Goal: Task Accomplishment & Management: Manage account settings

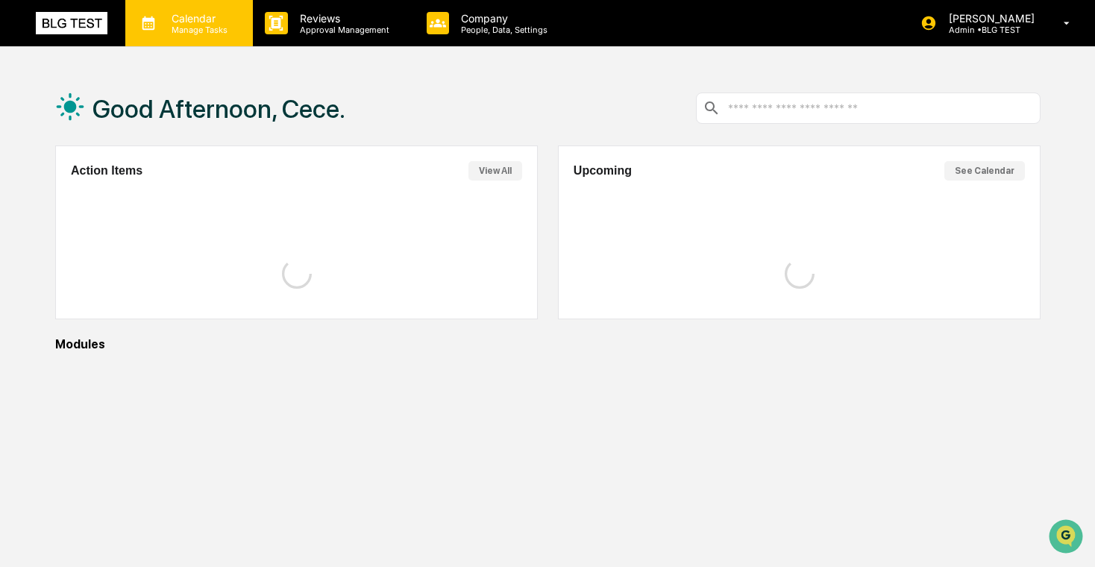
click at [210, 31] on p "Manage Tasks" at bounding box center [197, 30] width 75 height 10
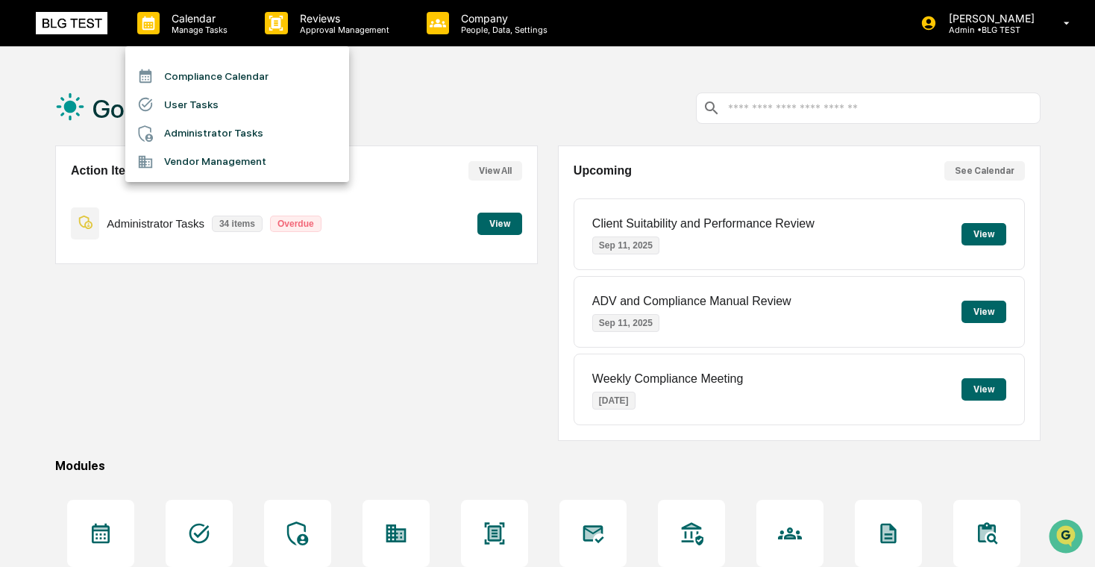
click at [225, 107] on li "User Tasks" at bounding box center [237, 104] width 224 height 28
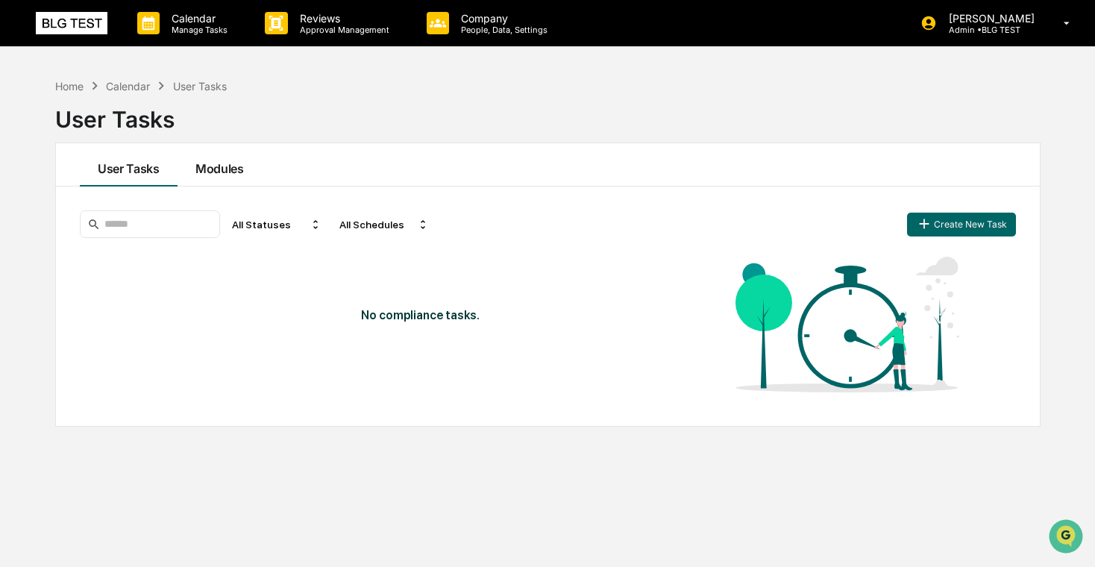
click at [222, 168] on button "Modules" at bounding box center [220, 164] width 84 height 43
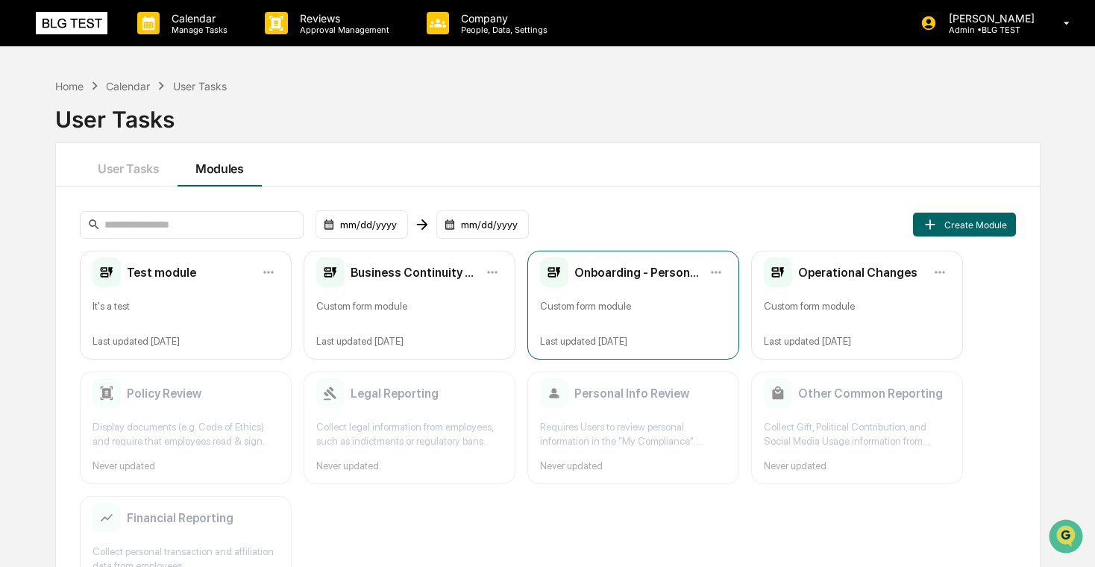
click at [626, 286] on div "Onboarding - Personal info" at bounding box center [620, 272] width 160 height 30
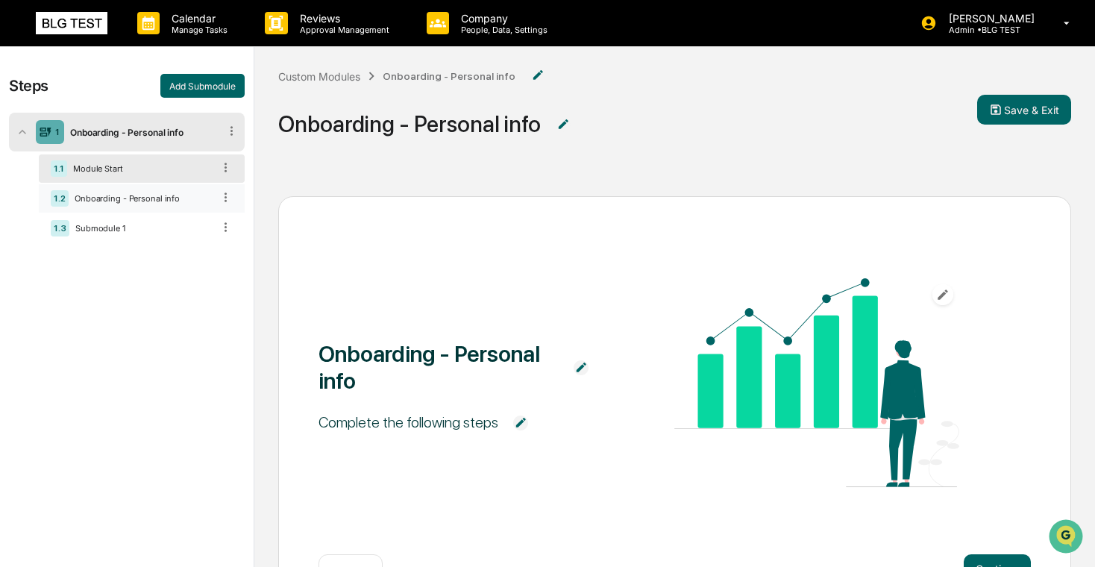
click at [158, 195] on div "Onboarding - Personal info" at bounding box center [141, 198] width 144 height 10
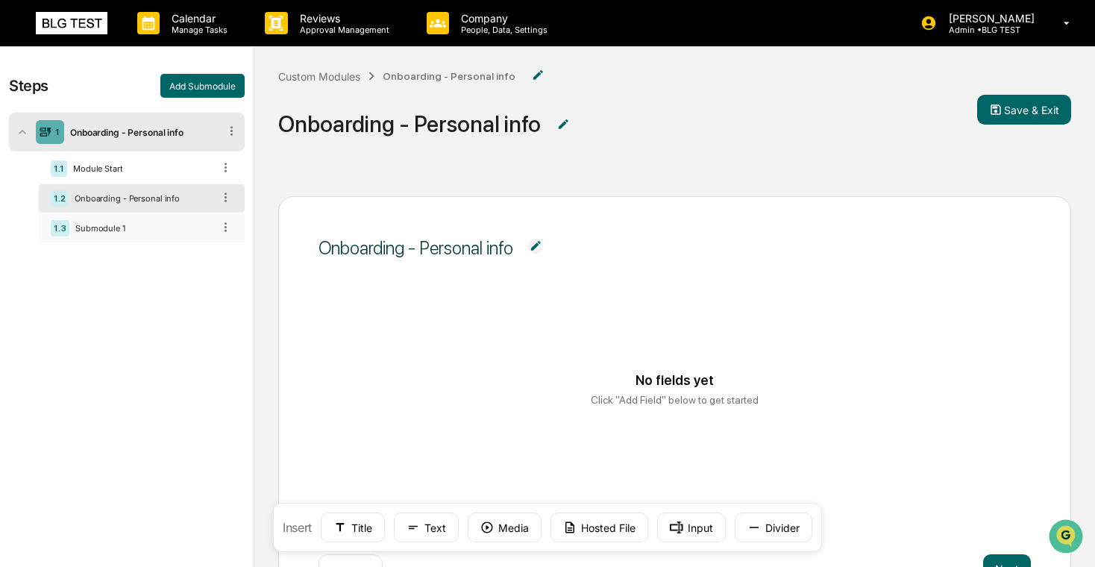
click at [157, 227] on div "Submodule 1" at bounding box center [140, 228] width 143 height 10
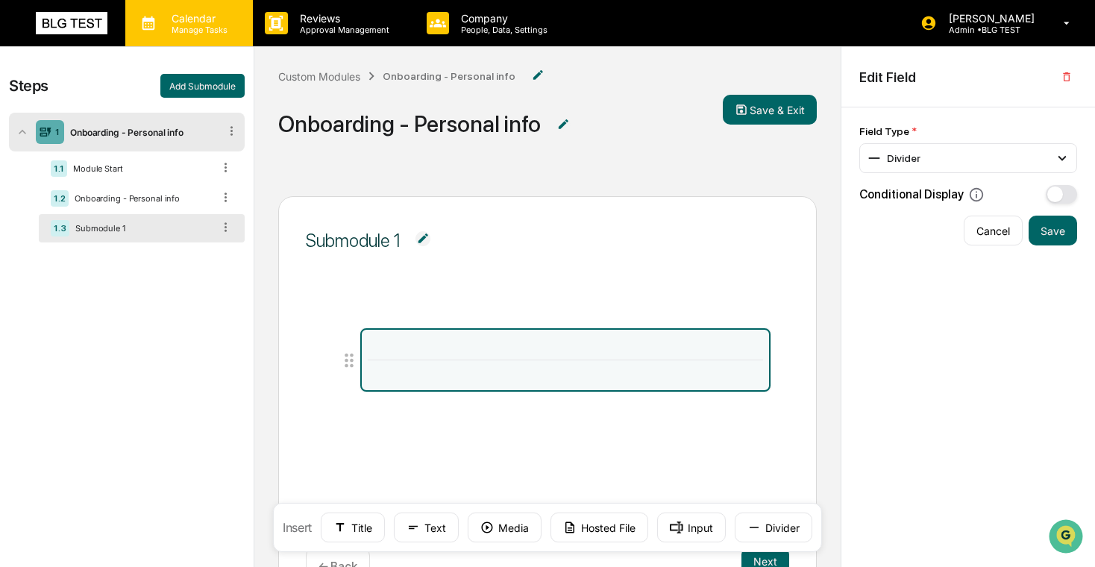
click at [187, 13] on p "Calendar" at bounding box center [197, 18] width 75 height 13
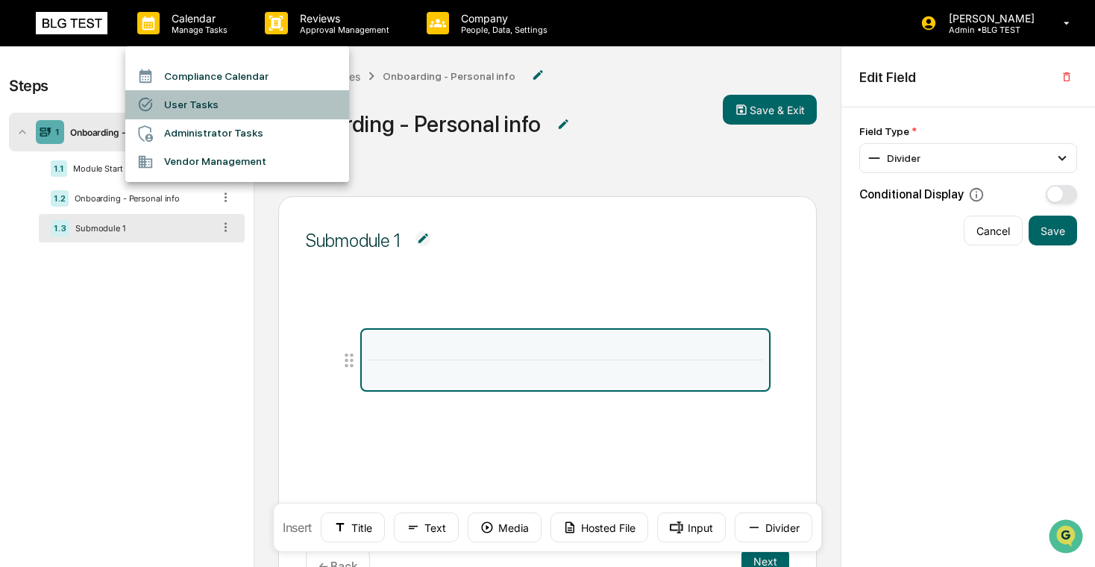
click at [208, 116] on li "User Tasks" at bounding box center [237, 104] width 224 height 28
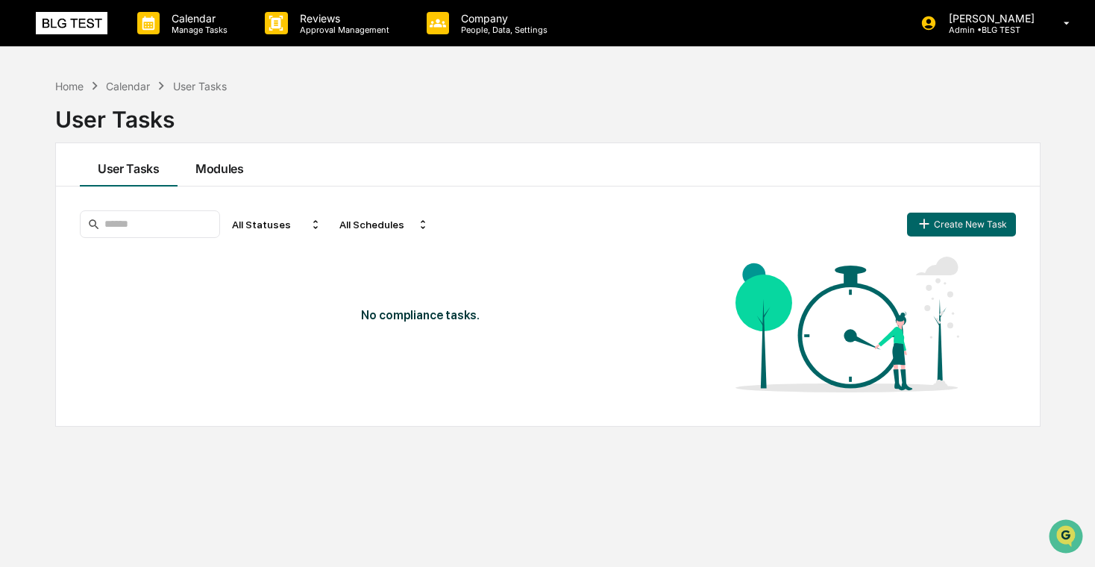
click at [222, 163] on button "Modules" at bounding box center [220, 164] width 84 height 43
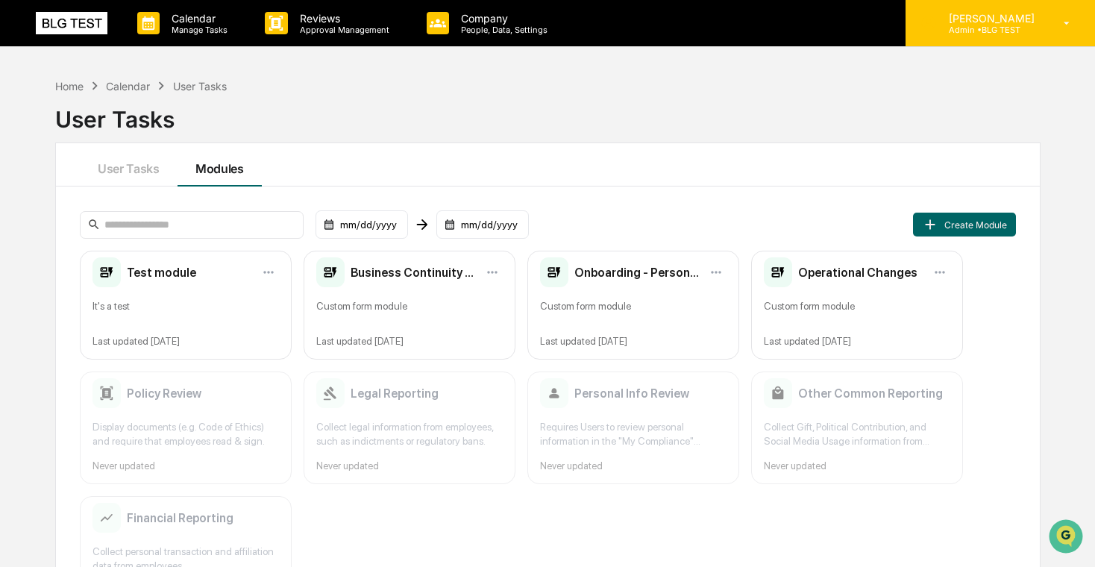
click at [1020, 31] on p "Admin • BLG TEST" at bounding box center [989, 30] width 105 height 10
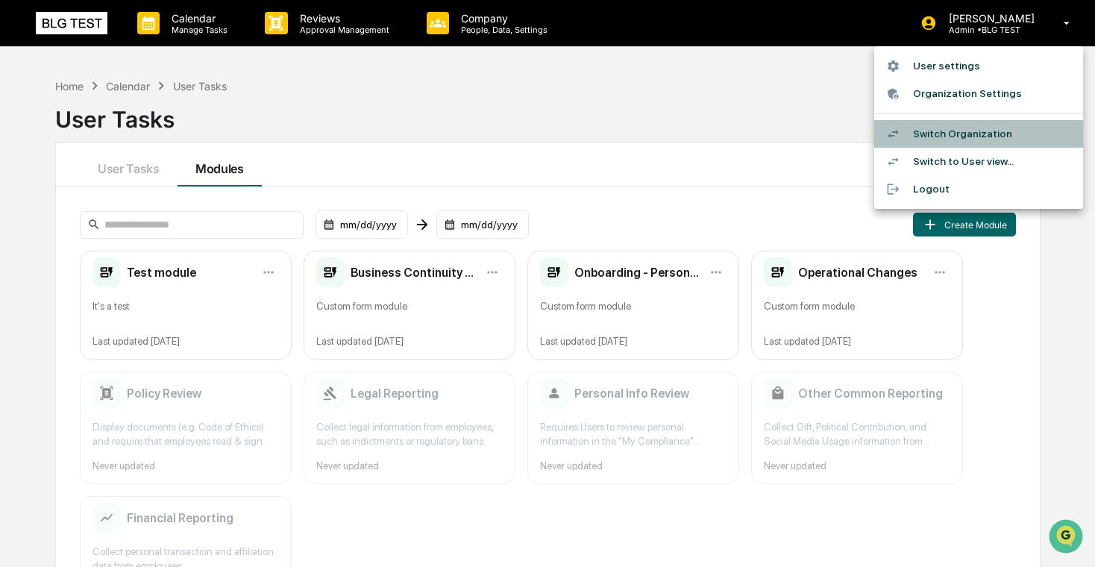
click at [991, 127] on li "Switch Organization" at bounding box center [978, 134] width 209 height 28
